Goal: Task Accomplishment & Management: Manage account settings

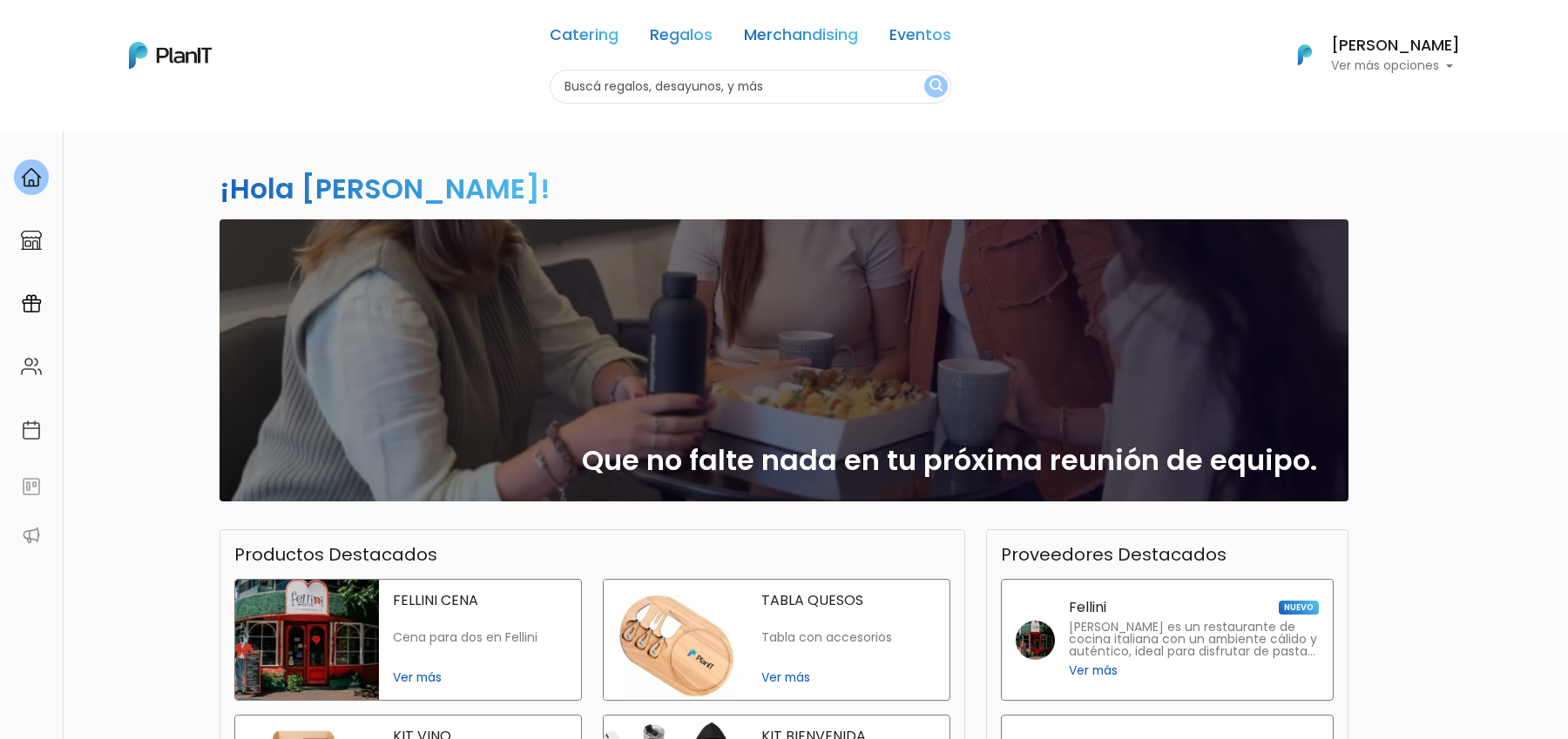
click at [1368, 82] on div "Catering Regalos Merchandising Eventos Catering Regalos Merchandising Eventos C…" at bounding box center [784, 55] width 1394 height 97
click at [1382, 65] on p "Ver más opciones" at bounding box center [1395, 66] width 128 height 12
click at [1244, 56] on div "Catering Regalos Merchandising Eventos Catering Regalos Merchandising Eventos C…" at bounding box center [784, 55] width 1394 height 97
click at [1384, 38] on h6 "[PERSON_NAME]" at bounding box center [1395, 46] width 128 height 16
click at [1387, 253] on link "Cerrar Sesión" at bounding box center [1382, 258] width 155 height 34
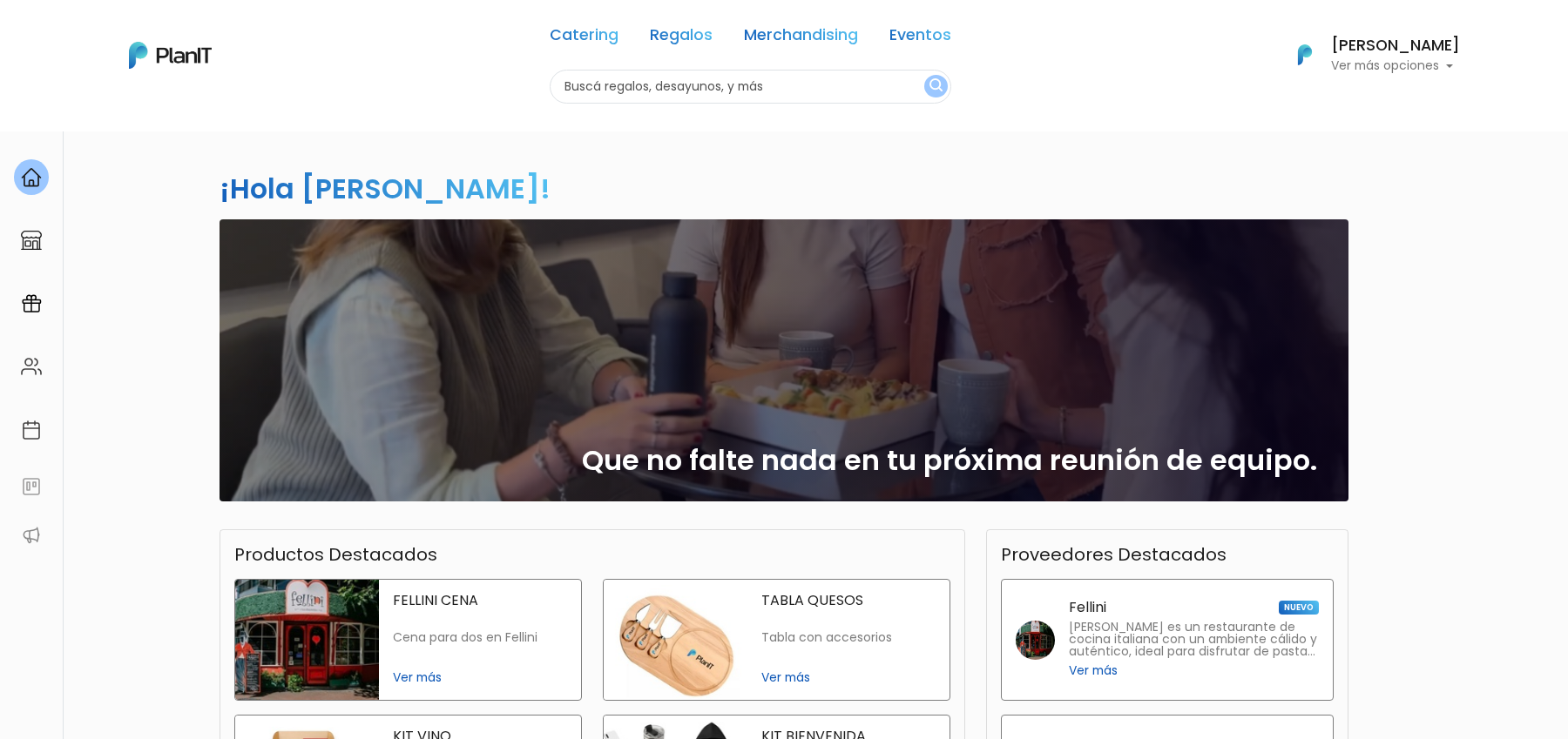
click at [1364, 52] on h6 "[PERSON_NAME]" at bounding box center [1395, 46] width 128 height 16
click at [1338, 251] on link "Cerrar Sesión" at bounding box center [1382, 258] width 155 height 34
